Goal: Task Accomplishment & Management: Use online tool/utility

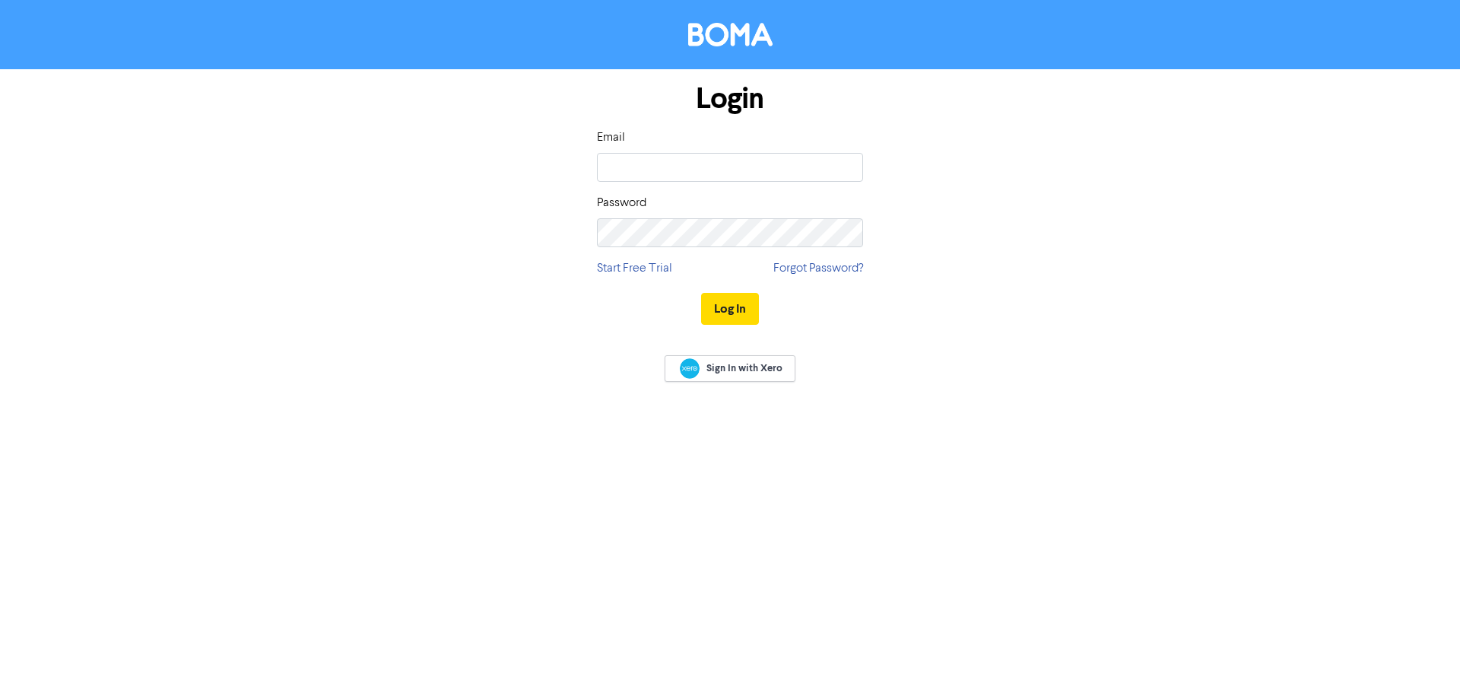
click at [758, 140] on div "Email" at bounding box center [730, 155] width 266 height 53
click at [736, 171] on input "email" at bounding box center [730, 167] width 266 height 29
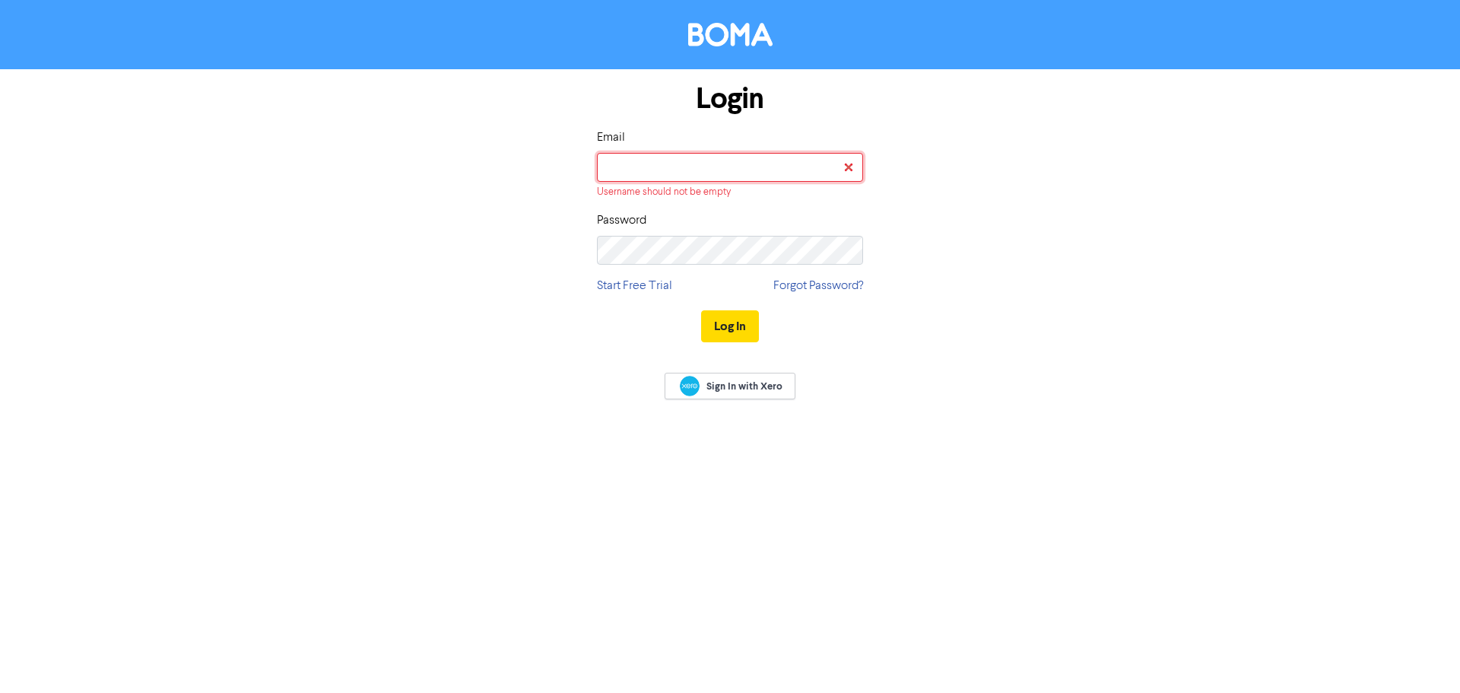
type input "[PERSON_NAME][EMAIL_ADDRESS][PERSON_NAME][DOMAIN_NAME]"
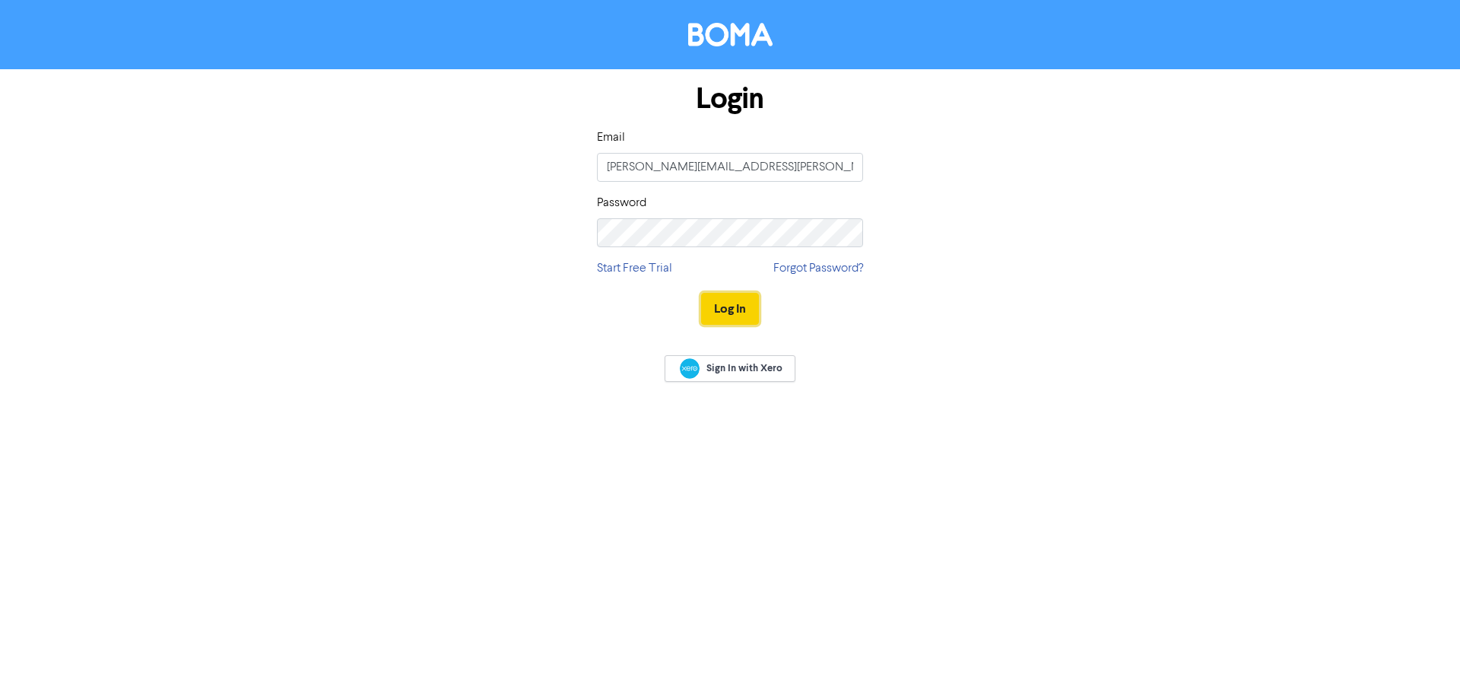
click at [731, 302] on button "Log In" at bounding box center [730, 309] width 58 height 32
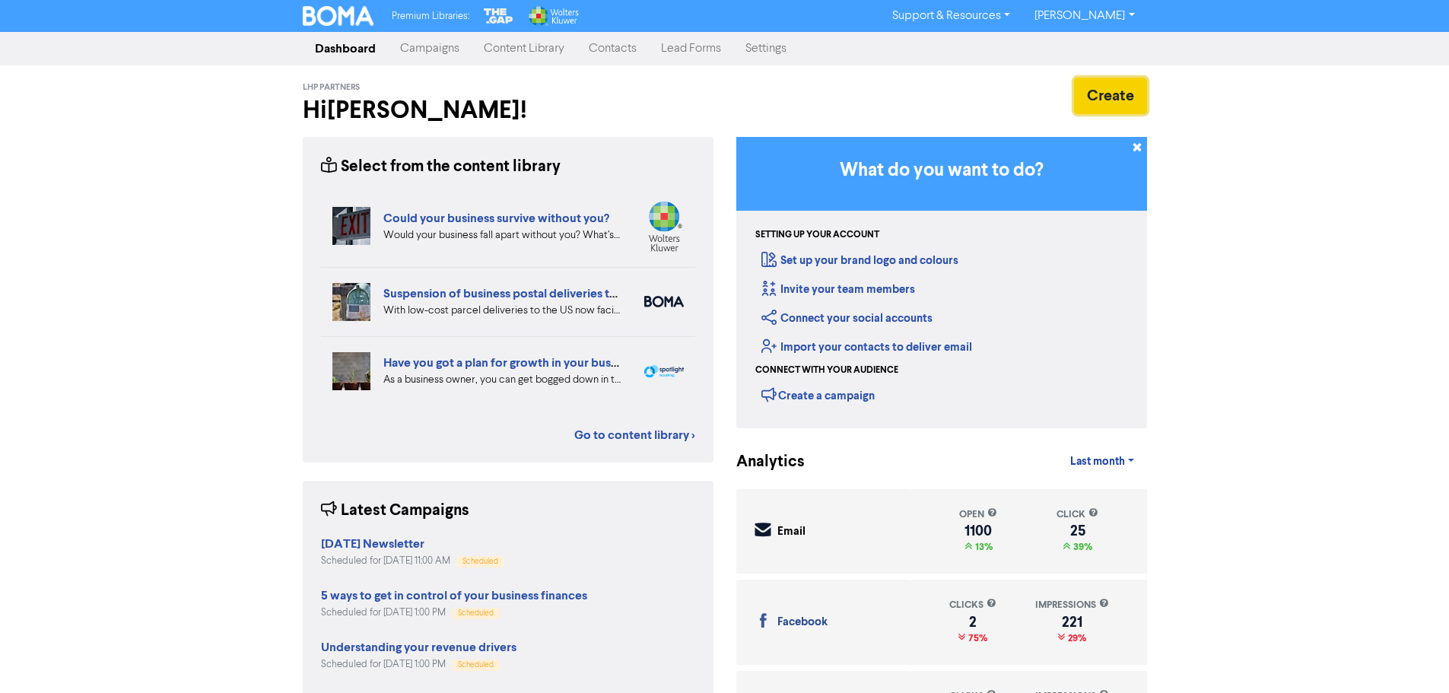
click at [1136, 103] on button "Create" at bounding box center [1110, 96] width 73 height 37
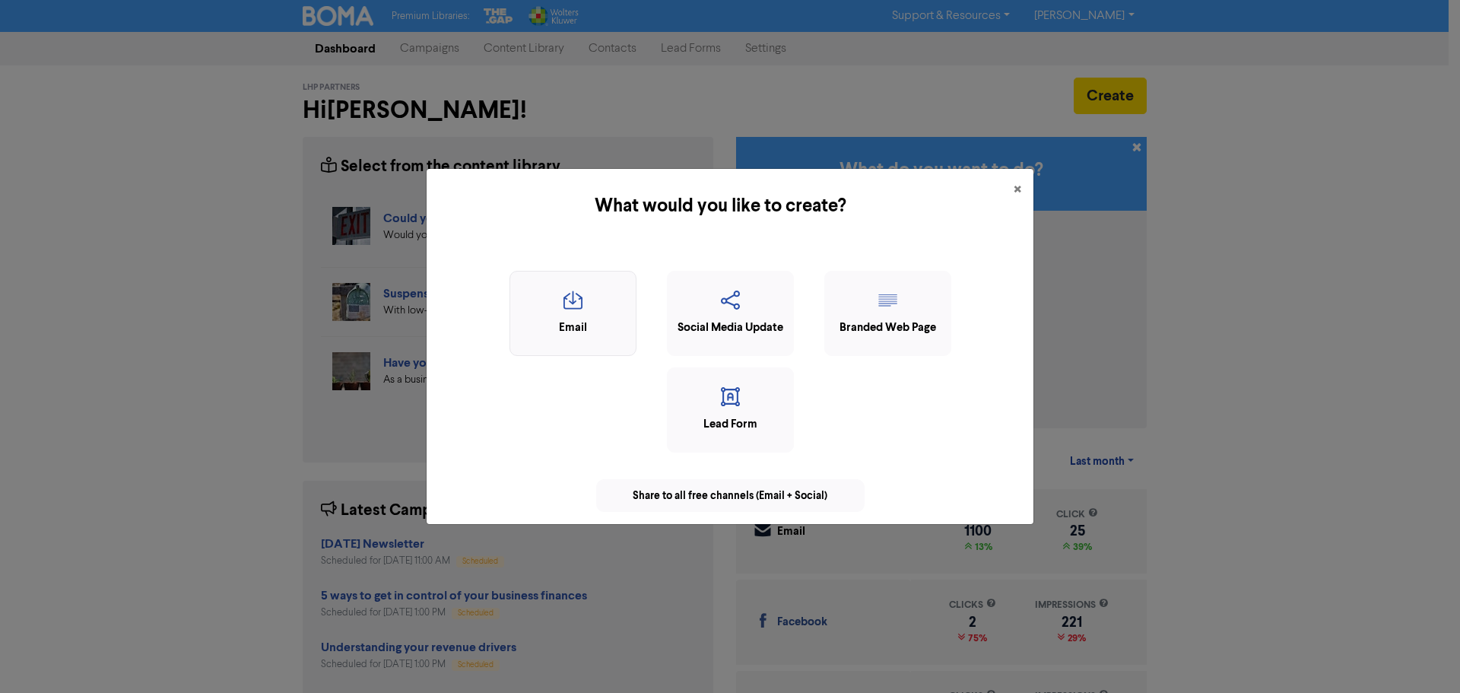
click at [588, 335] on div "Email" at bounding box center [573, 327] width 110 height 17
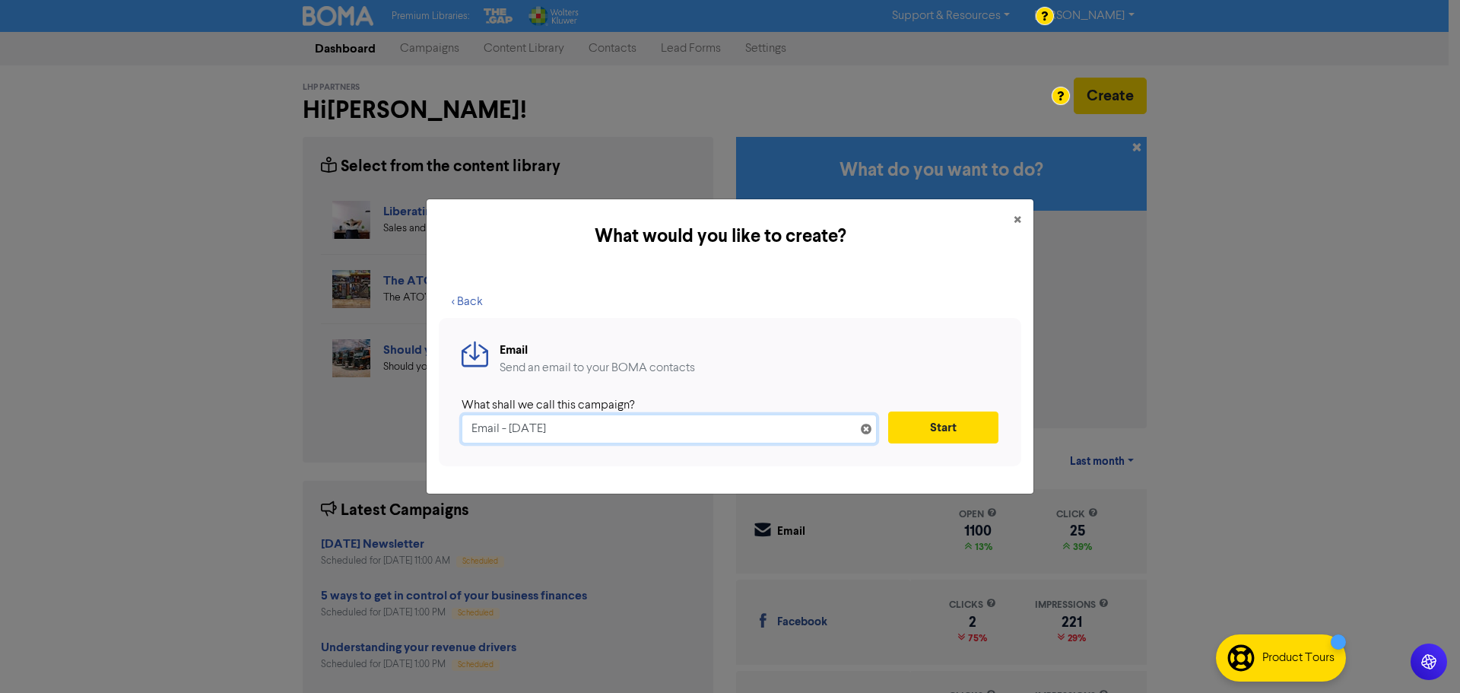
click at [625, 434] on input "Email - [DATE]" at bounding box center [669, 429] width 415 height 29
drag, startPoint x: 675, startPoint y: 422, endPoint x: 287, endPoint y: 424, distance: 387.1
click at [287, 424] on div "What would you like to create? × < Back Email Send an email to your BOMA contac…" at bounding box center [730, 346] width 1460 height 693
paste input "It’s never too late to start a business plan | LHP Partners Chartered Accountan…"
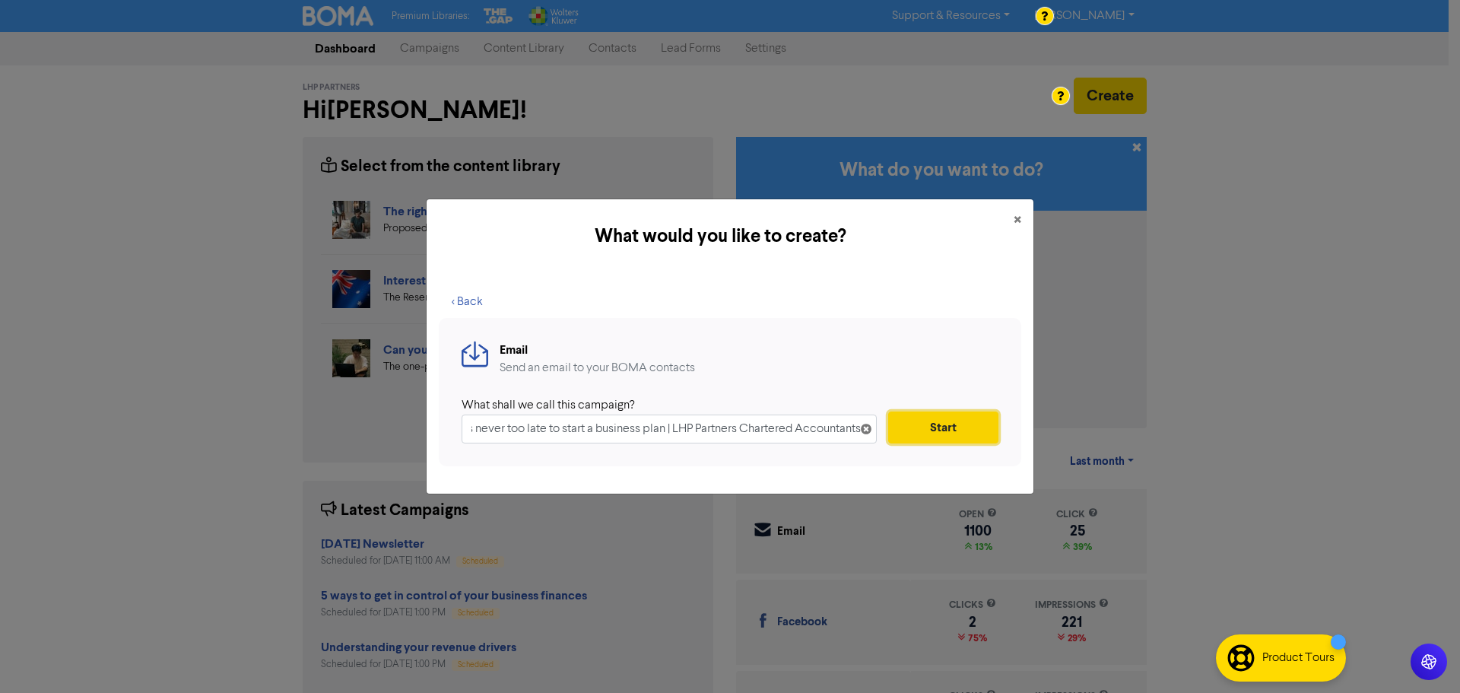
click at [967, 424] on button "Start" at bounding box center [943, 427] width 110 height 32
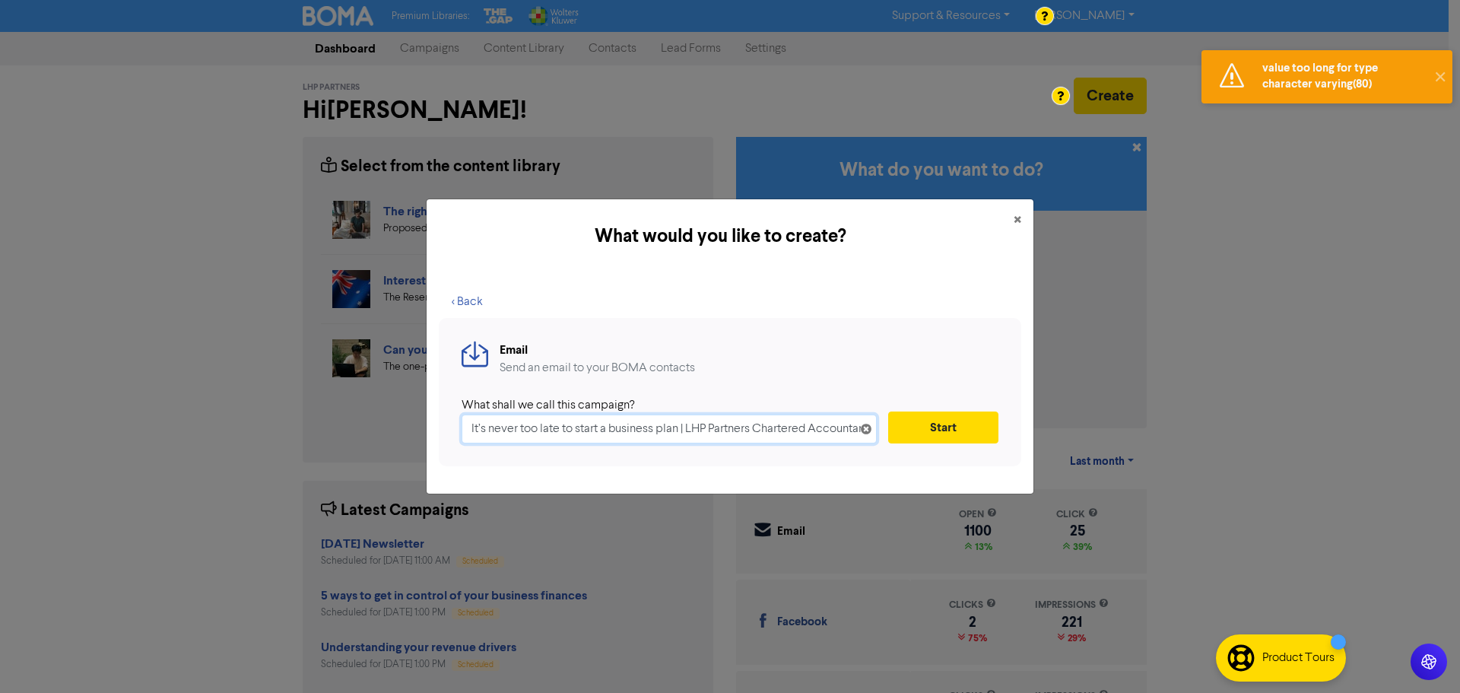
scroll to position [0, 22]
drag, startPoint x: 685, startPoint y: 430, endPoint x: 1086, endPoint y: 417, distance: 401.8
click at [1086, 417] on div "What would you like to create? × < Back Email Send an email to your BOMA contac…" at bounding box center [730, 346] width 1460 height 693
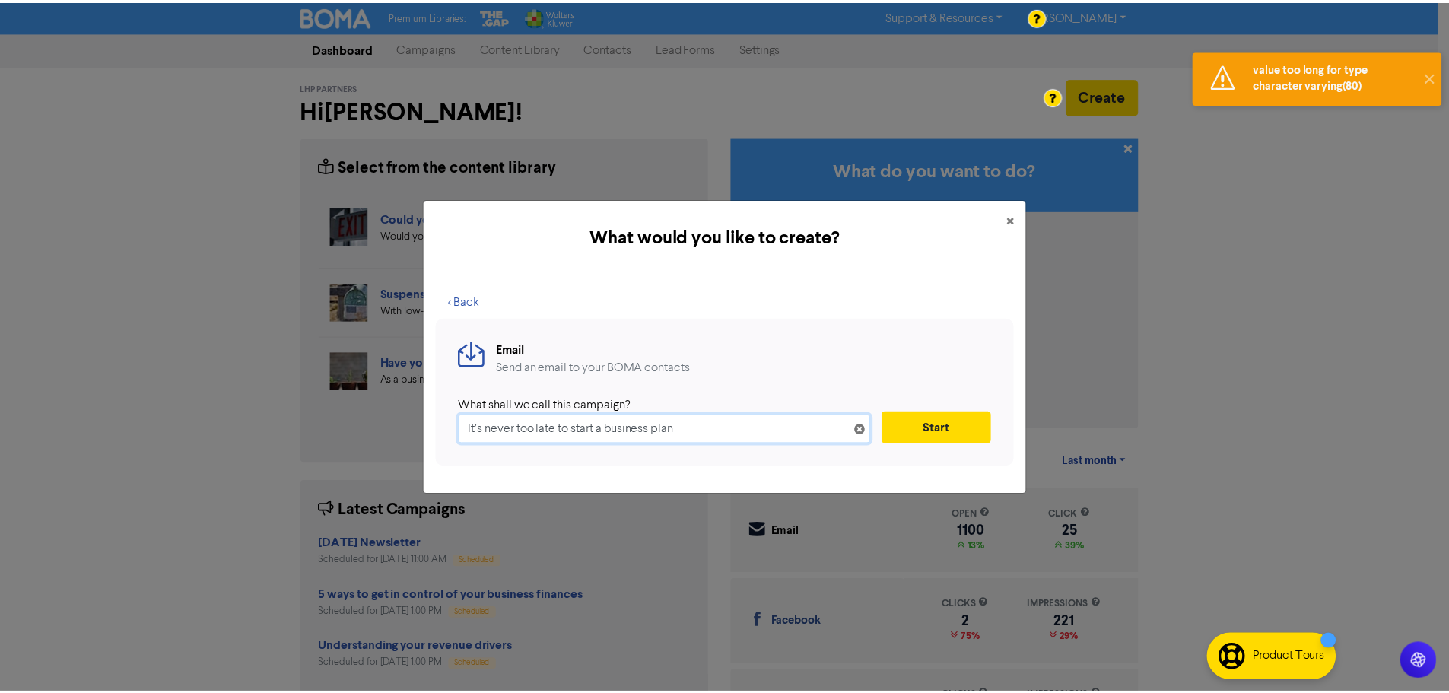
scroll to position [0, 0]
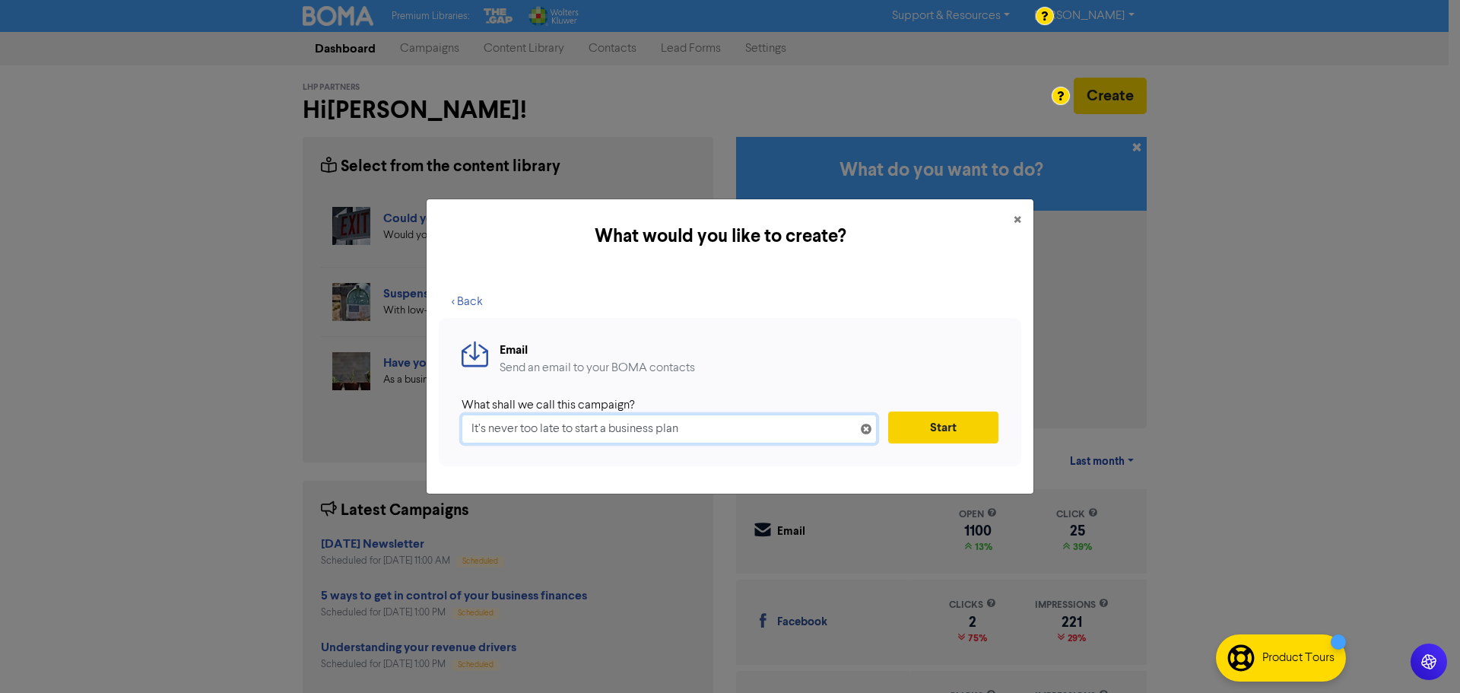
type input "It’s never too late to start a business plan"
click at [942, 437] on button "Start" at bounding box center [943, 427] width 110 height 32
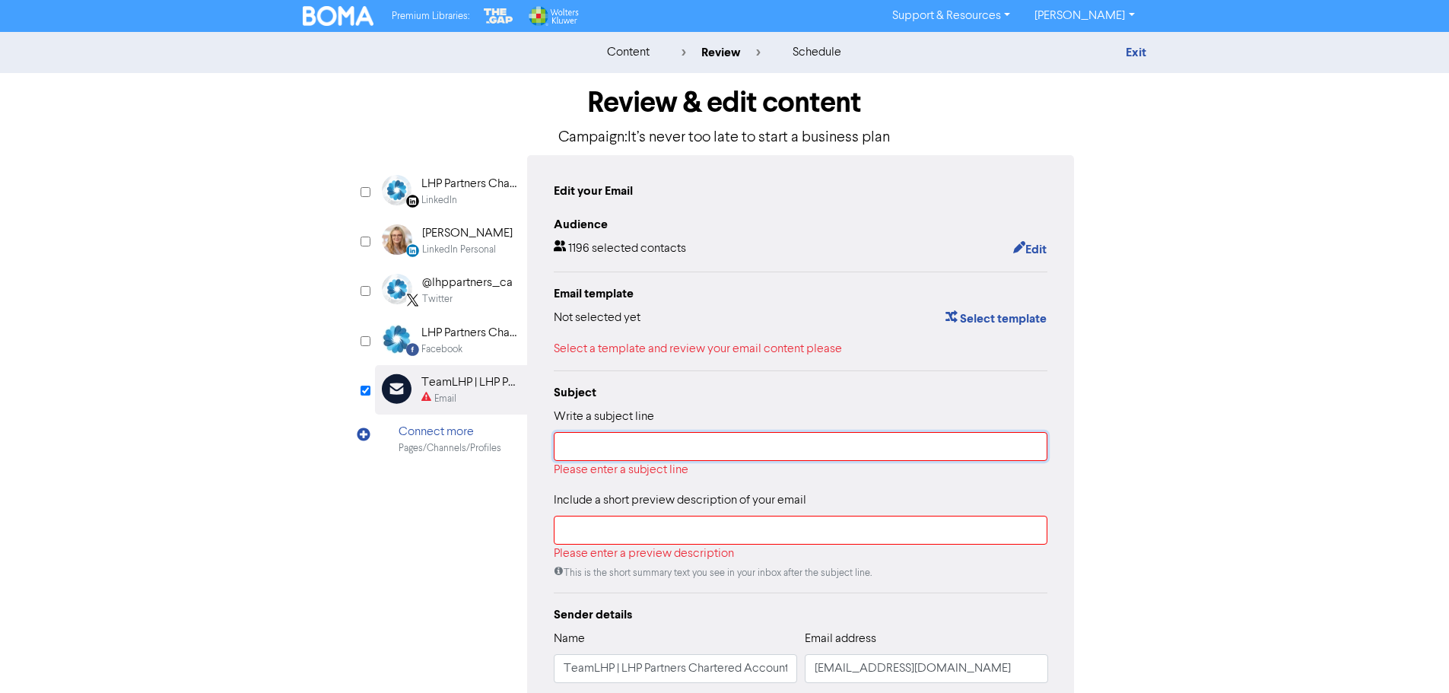
click at [942, 437] on input "text" at bounding box center [801, 446] width 494 height 29
click at [620, 446] on input "text" at bounding box center [801, 446] width 494 height 29
paste input "It’s never too late to start a business plan | LHP Partners Chartered Accountan…"
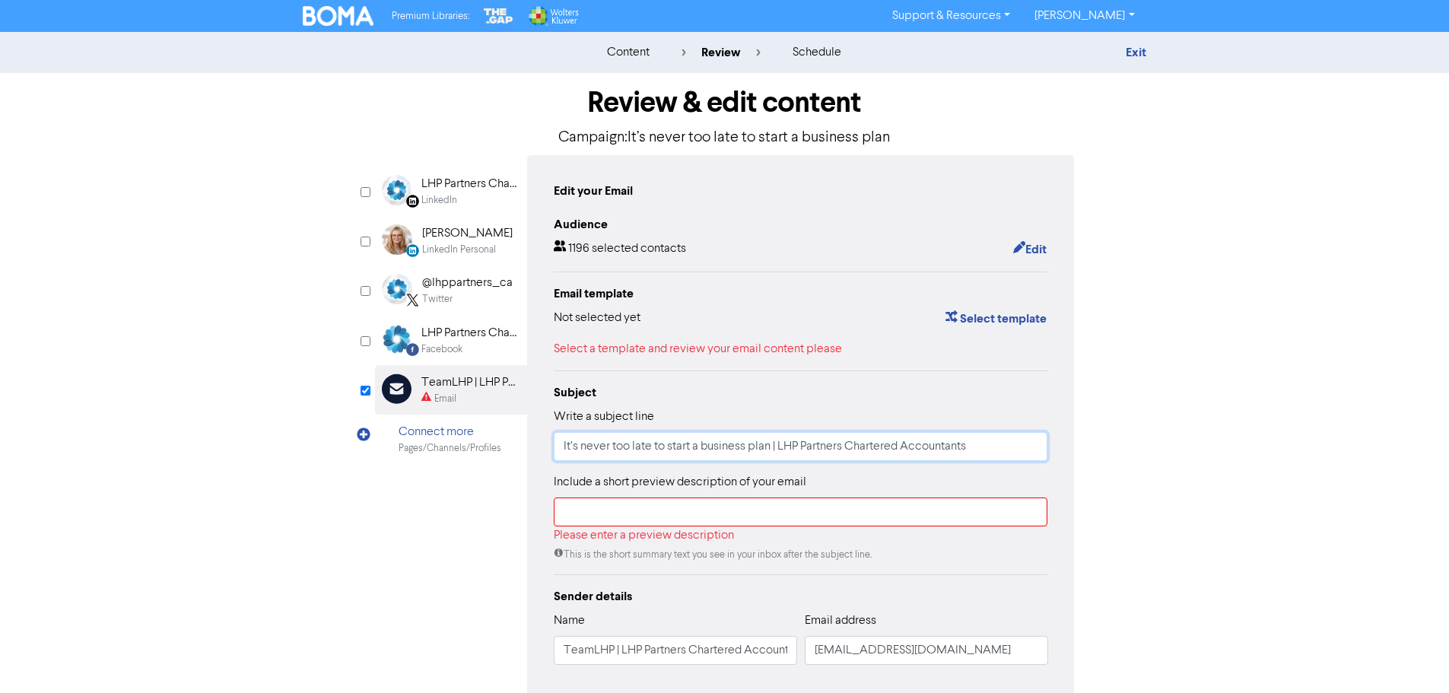
type input "It’s never too late to start a business plan | LHP Partners Chartered Accountan…"
click at [631, 513] on input "text" at bounding box center [801, 511] width 494 height 29
click at [660, 520] on input "text" at bounding box center [801, 511] width 494 height 29
paste input "A simple business plan can change everything…"
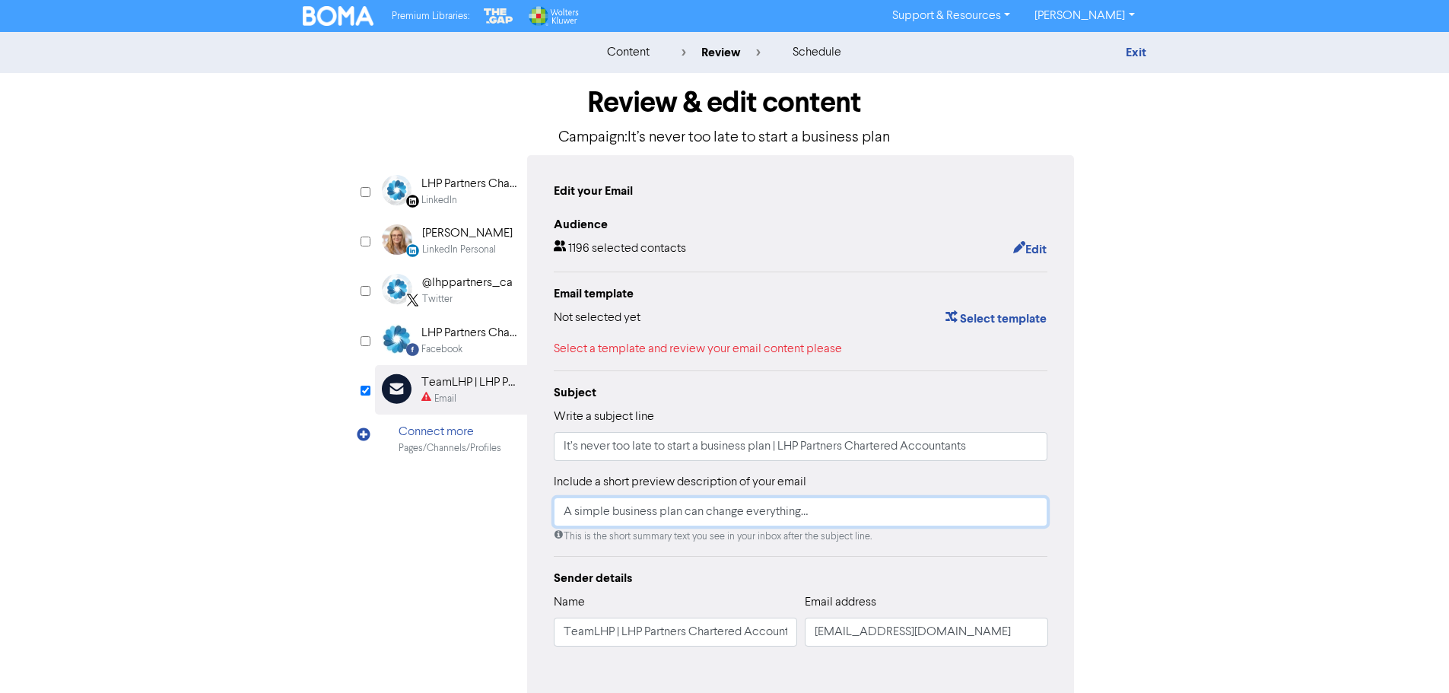
type input "A simple business plan can change everything…"
click at [1412, 427] on div "content review schedule Exit Review & edit content Campaign: It’s never too lat…" at bounding box center [724, 398] width 1449 height 733
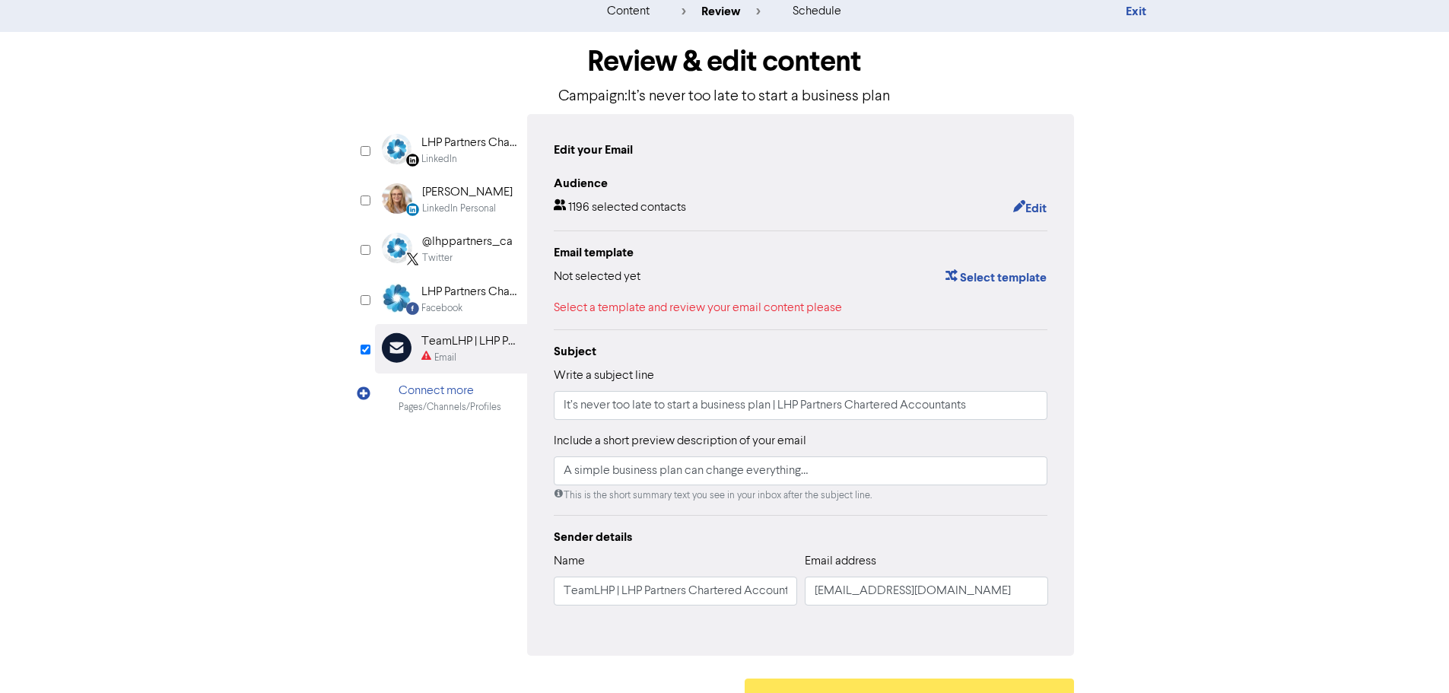
scroll to position [74, 0]
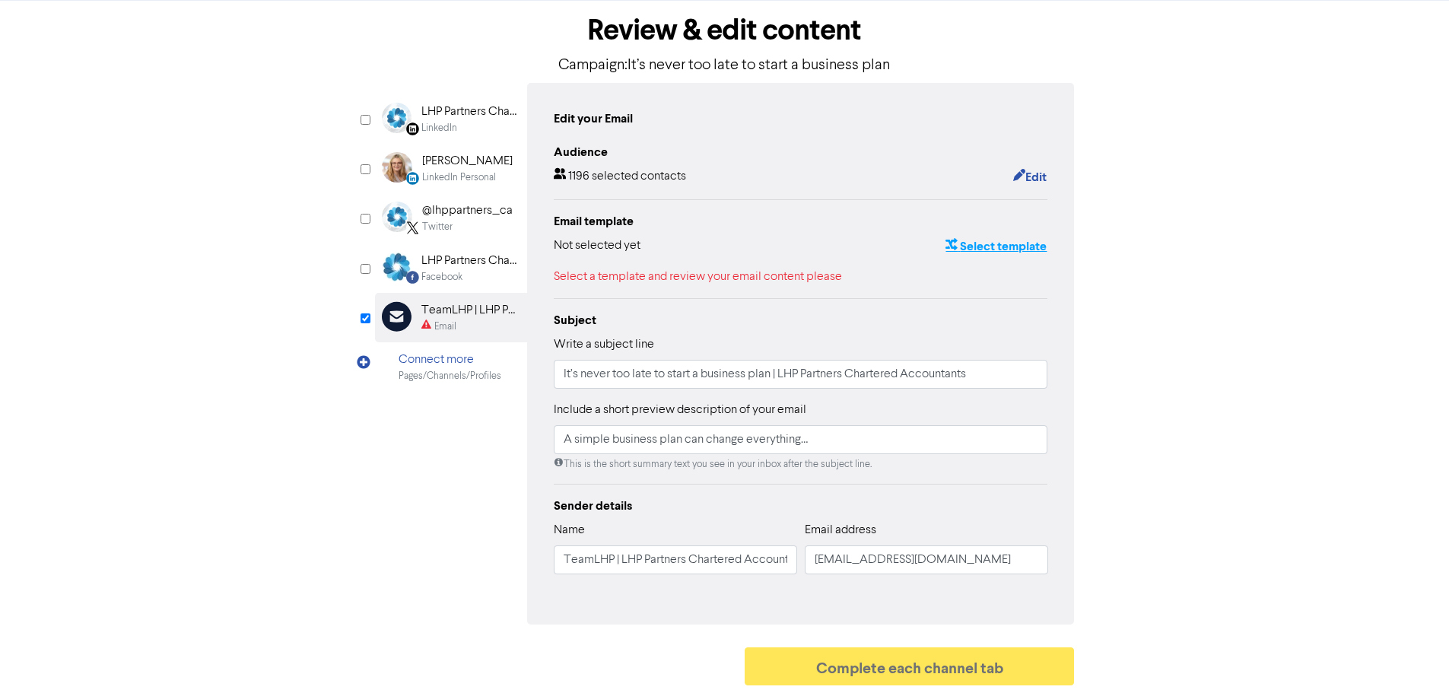
click at [1016, 243] on button "Select template" at bounding box center [996, 247] width 103 height 20
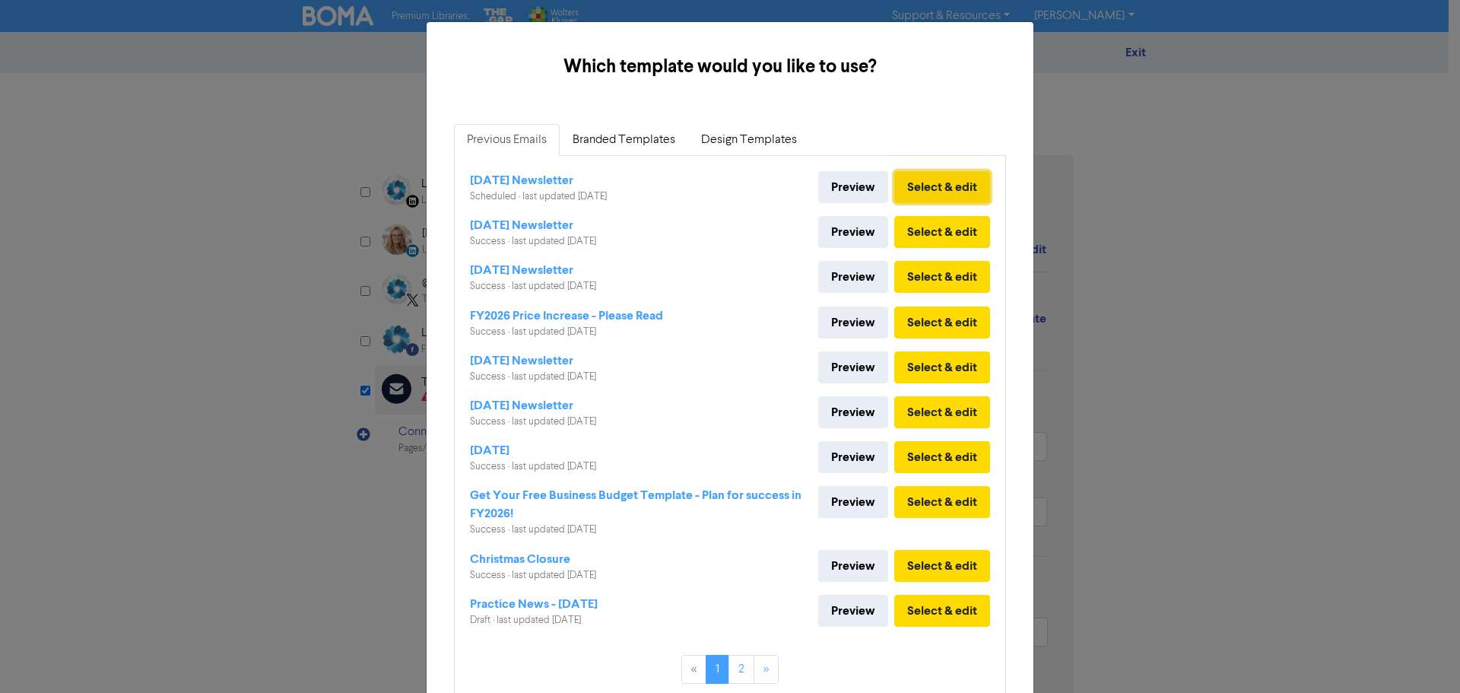
click at [958, 183] on button "Select & edit" at bounding box center [942, 187] width 96 height 32
